Goal: Information Seeking & Learning: Learn about a topic

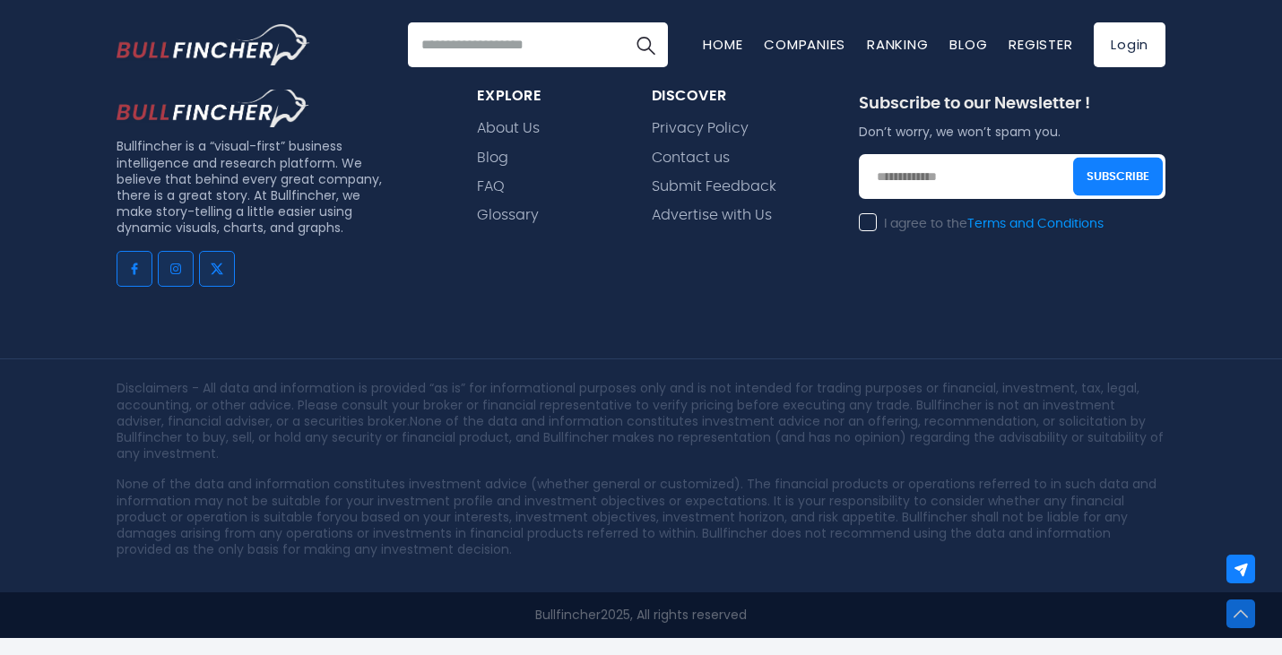
scroll to position [39, 0]
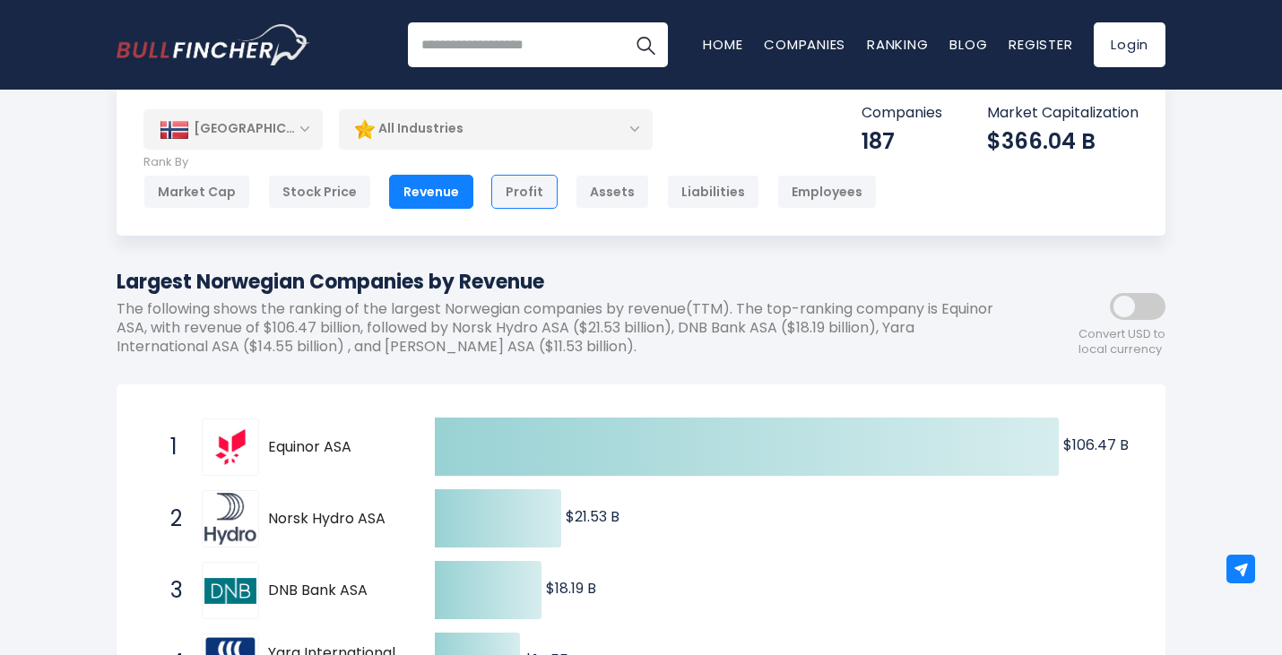
click at [513, 189] on div "Profit" at bounding box center [524, 192] width 66 height 34
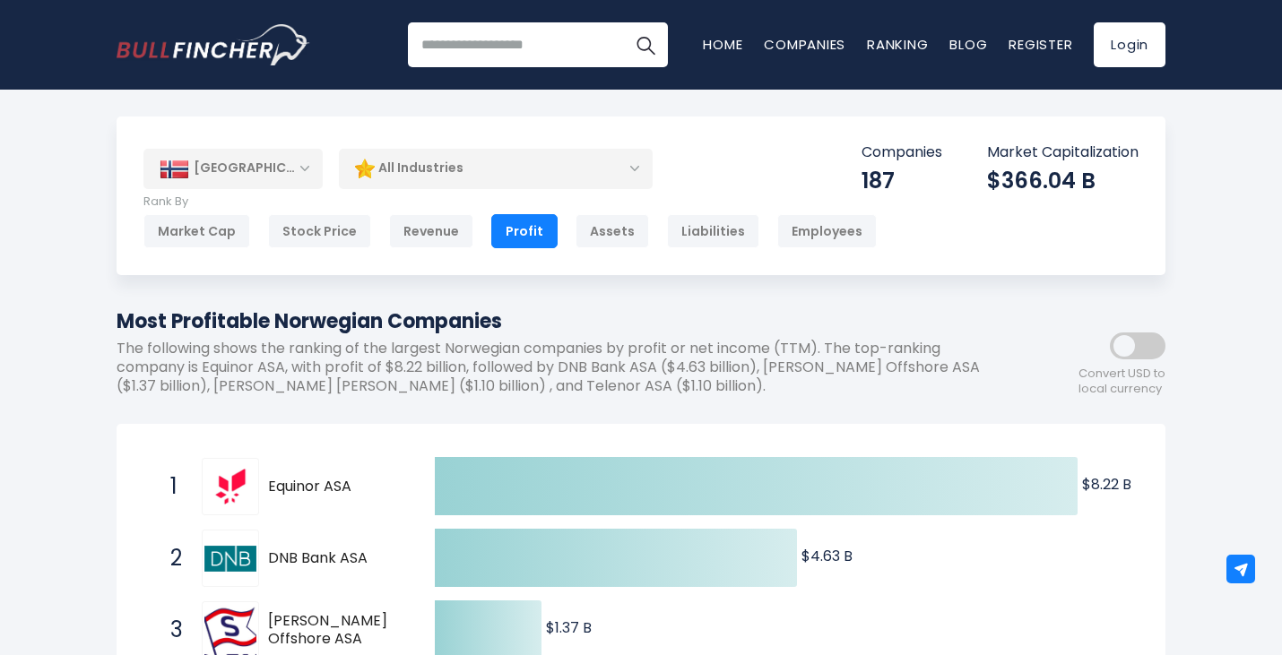
click at [650, 482] on icon at bounding box center [756, 486] width 643 height 58
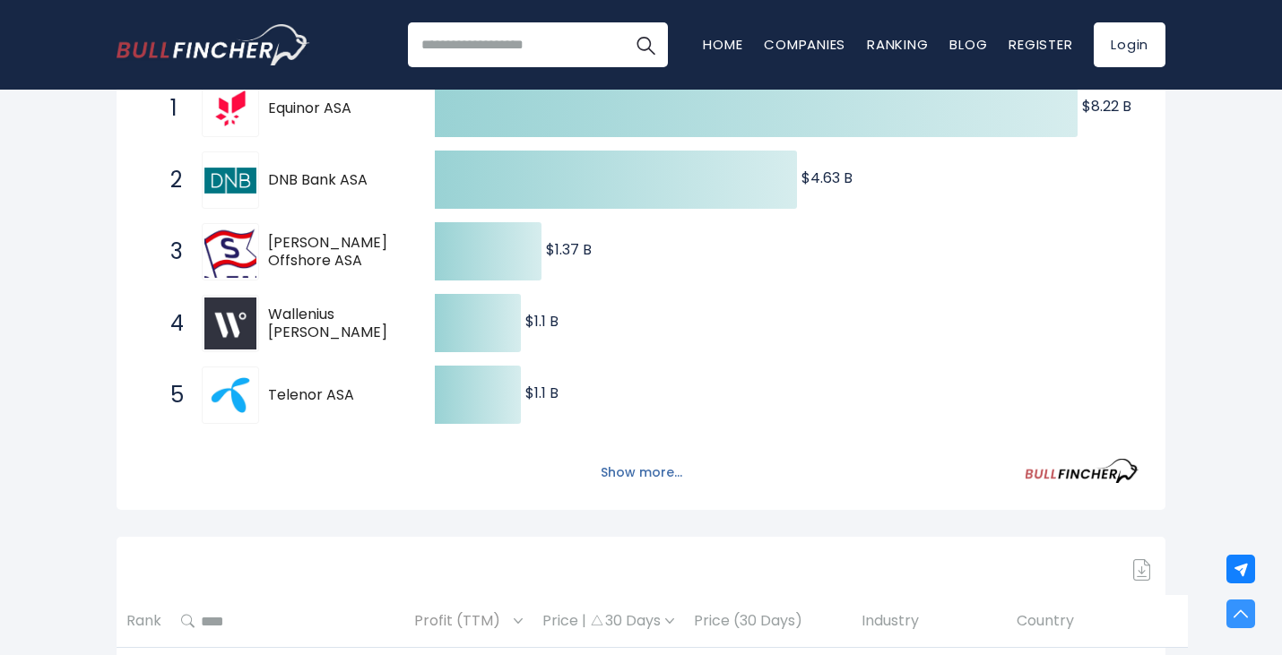
click at [636, 473] on button "Show more..." at bounding box center [641, 473] width 103 height 30
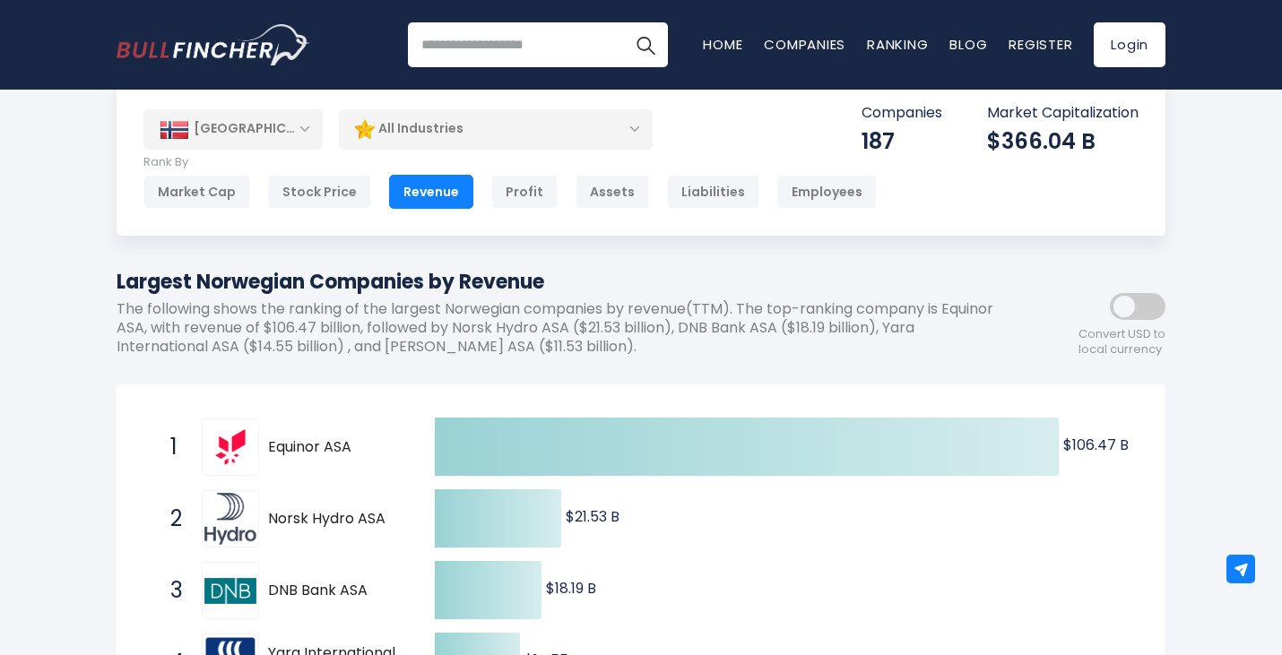
click at [429, 138] on div "All Industries" at bounding box center [496, 128] width 314 height 41
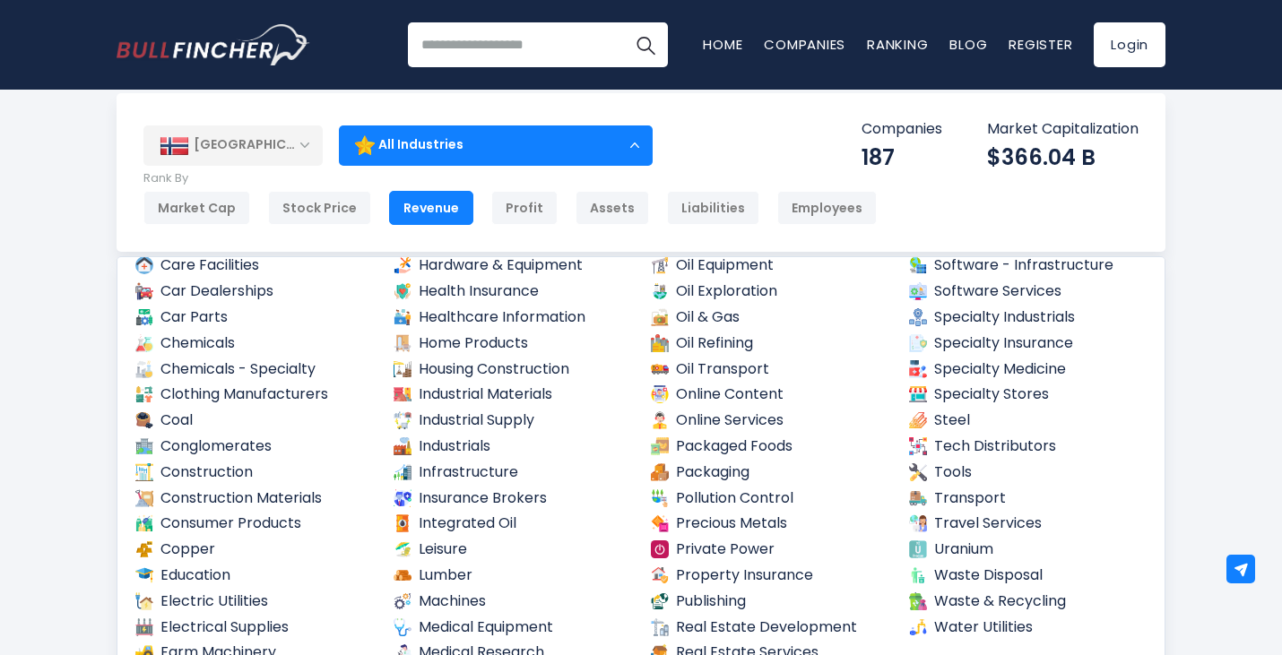
scroll to position [22, 0]
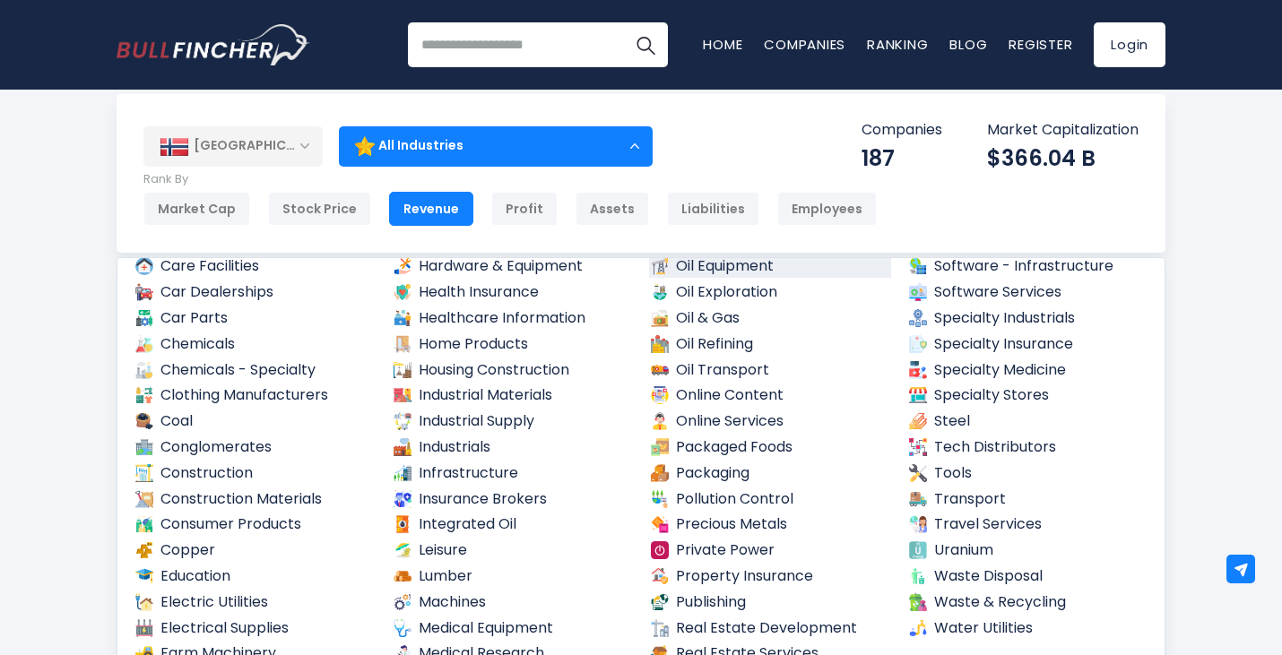
click at [723, 272] on link "Oil Equipment" at bounding box center [770, 266] width 242 height 22
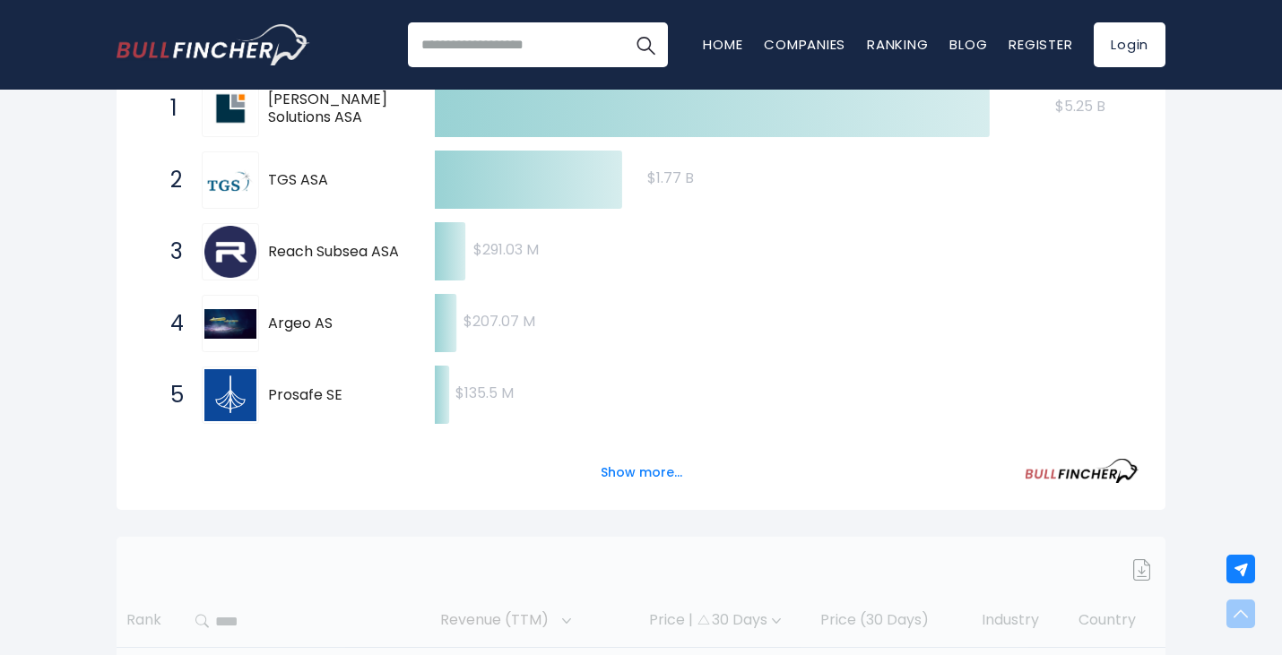
scroll to position [379, 0]
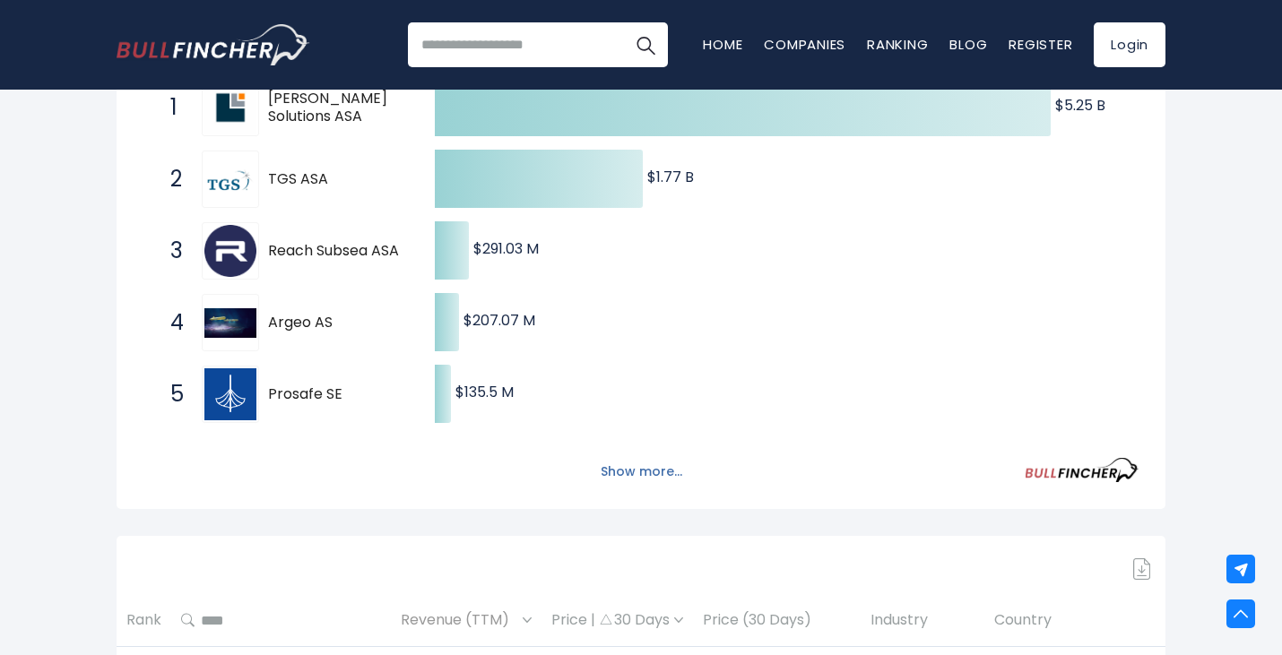
click at [630, 466] on button "Show more..." at bounding box center [641, 472] width 103 height 30
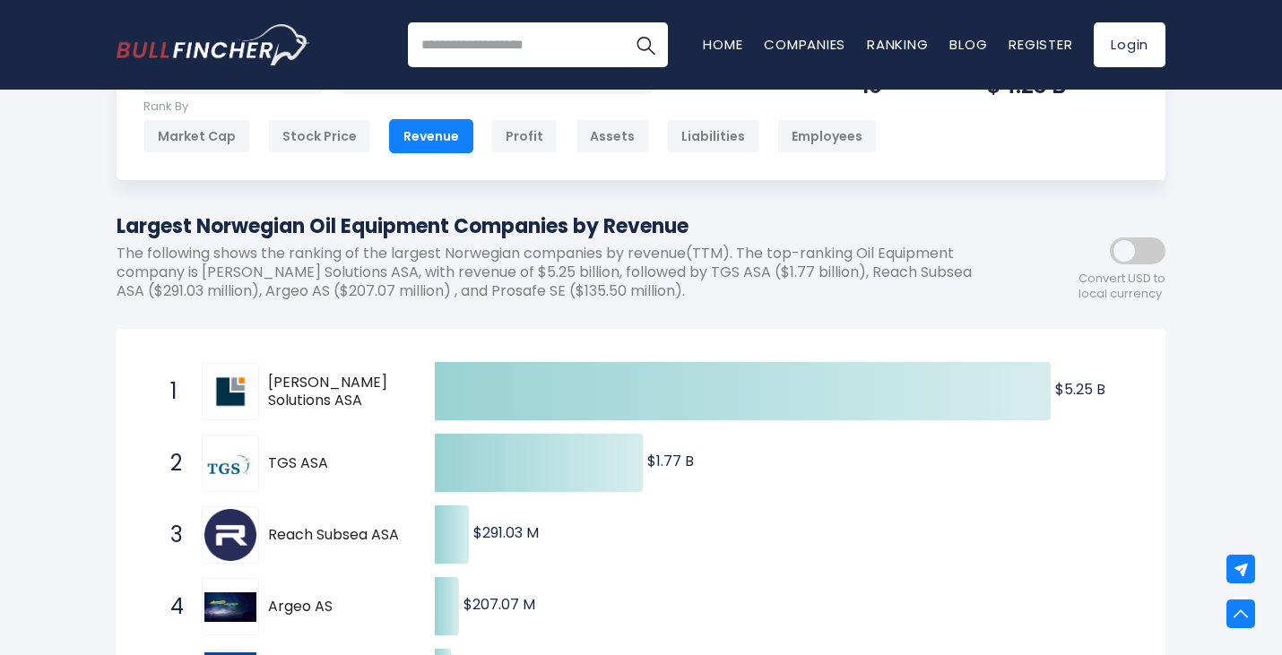
scroll to position [49, 0]
